Goal: Task Accomplishment & Management: Manage account settings

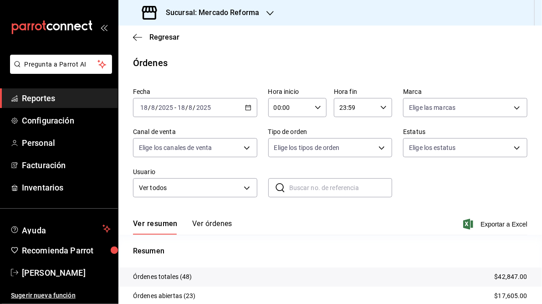
scroll to position [87, 0]
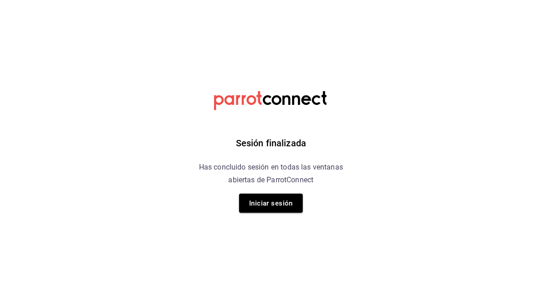
click at [271, 206] on button "Iniciar sesión" at bounding box center [271, 203] width 64 height 19
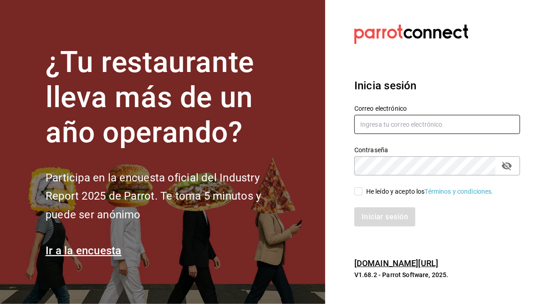
type input "[PERSON_NAME][EMAIL_ADDRESS][PERSON_NAME][DOMAIN_NAME]"
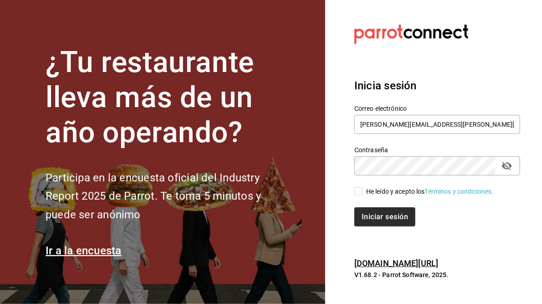
drag, startPoint x: 358, startPoint y: 192, endPoint x: 378, endPoint y: 209, distance: 26.5
click at [358, 192] on input "He leído y acepto los Términos y condiciones." at bounding box center [358, 191] width 8 height 8
checkbox input "true"
click at [380, 217] on button "Iniciar sesión" at bounding box center [385, 216] width 62 height 19
